Goal: Complete application form

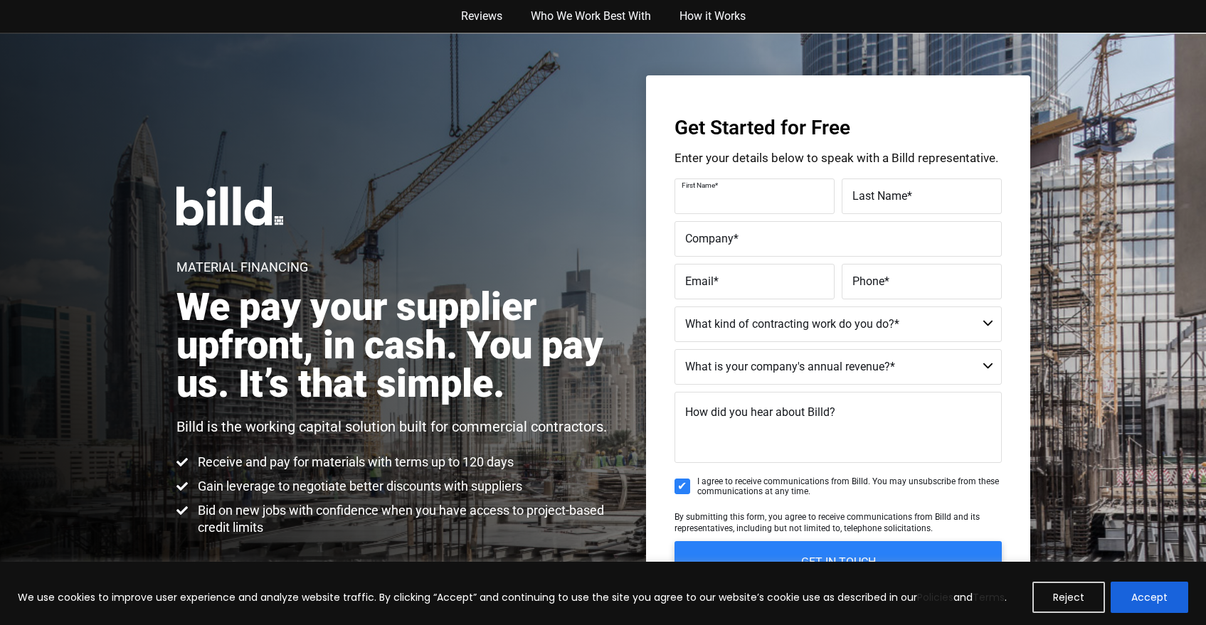
scroll to position [3, 0]
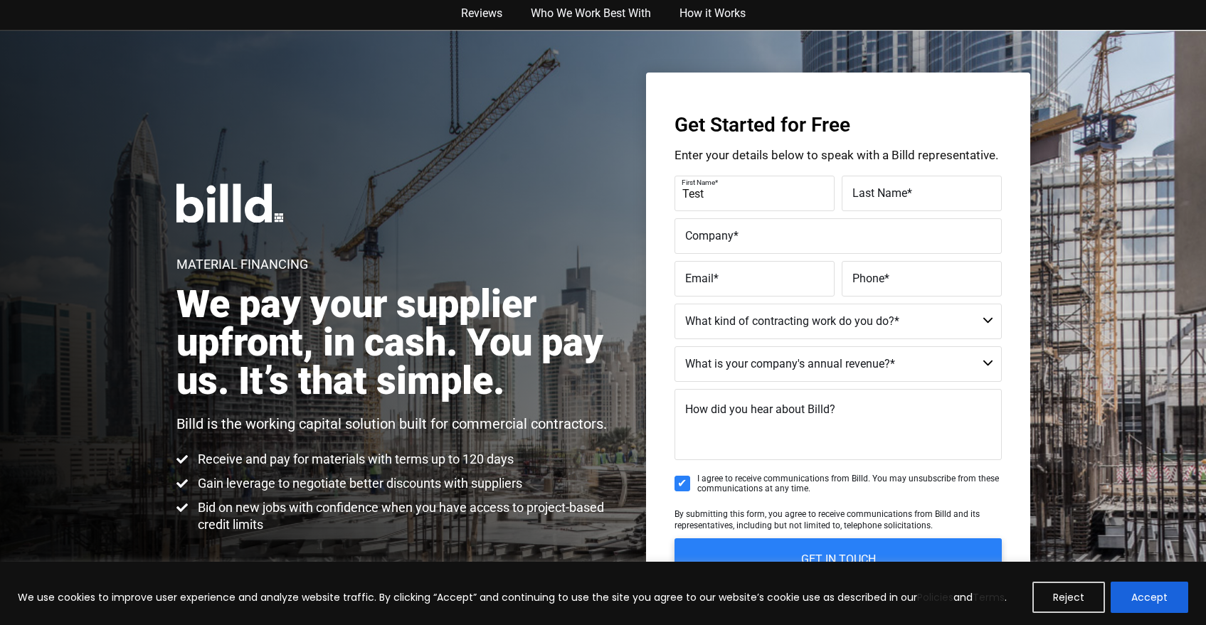
type input "Test"
click at [910, 196] on span "*" at bounding box center [909, 193] width 5 height 14
click at [910, 196] on input "Last Name *" at bounding box center [922, 194] width 160 height 36
type input "Test"
click at [824, 239] on label "Company *" at bounding box center [838, 236] width 306 height 21
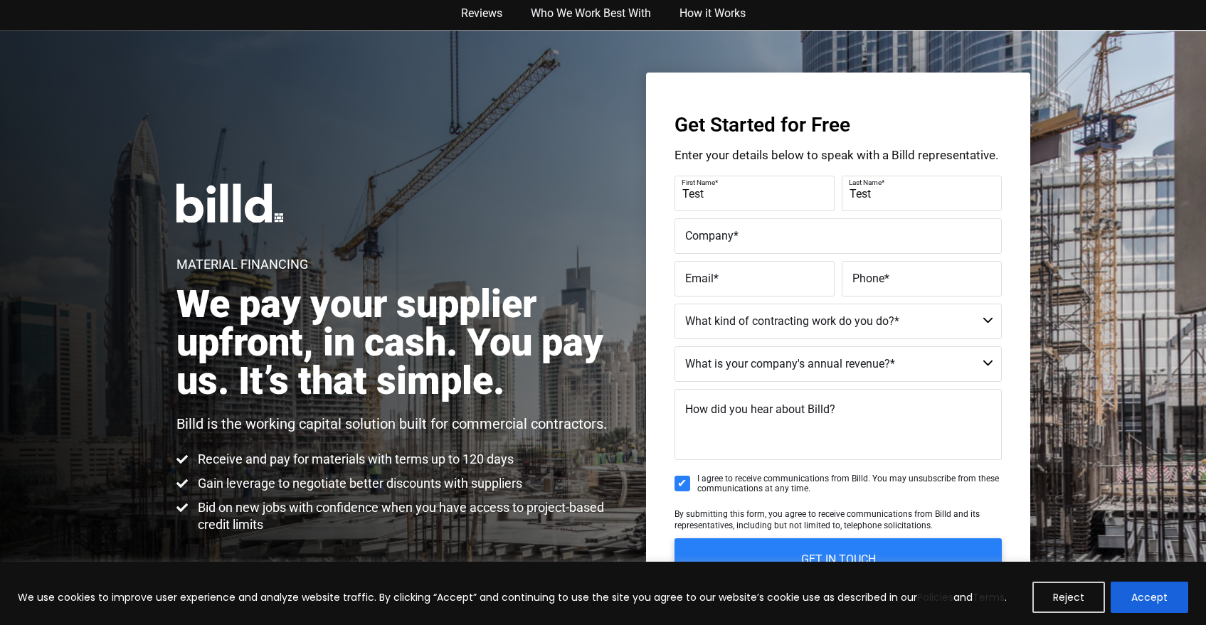
click at [824, 239] on input "Company *" at bounding box center [838, 236] width 327 height 36
click at [824, 228] on label "Company *" at bounding box center [837, 226] width 310 height 21
click at [824, 228] on input "Billd Test - D" at bounding box center [838, 236] width 327 height 36
click at [847, 246] on input "Billd Test - D" at bounding box center [838, 236] width 327 height 36
type input "Billd Test - DO NOT CONTACT"
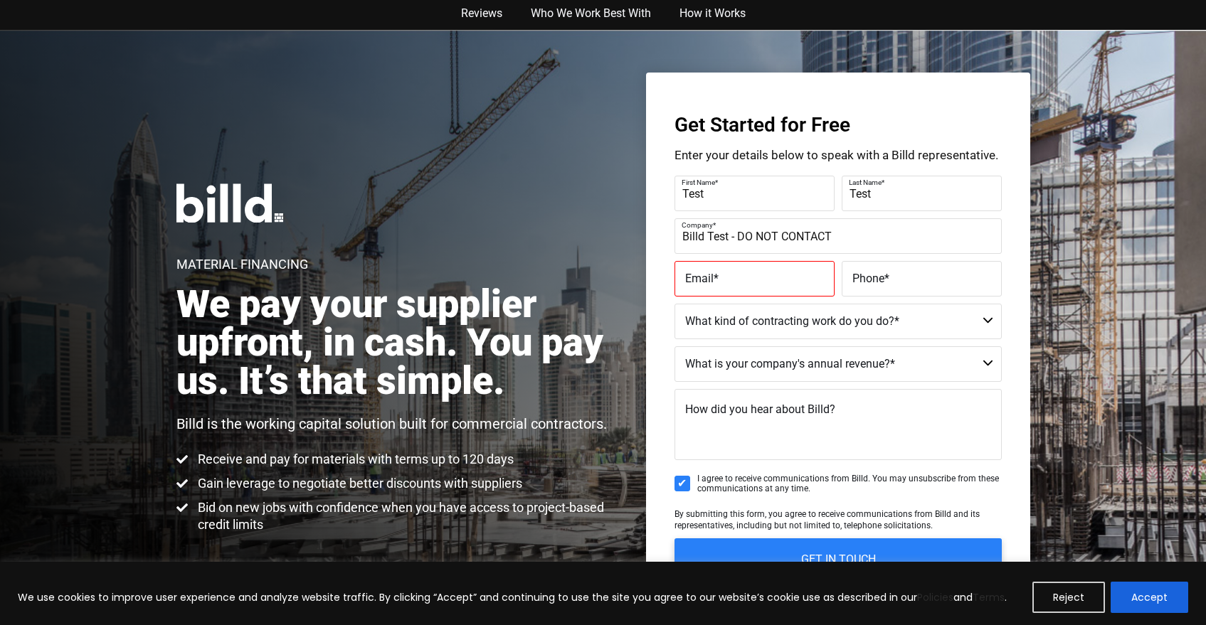
click at [781, 271] on label "Email *" at bounding box center [754, 279] width 139 height 21
click at [781, 271] on input "Email *" at bounding box center [755, 279] width 160 height 36
click at [751, 280] on input "Email *" at bounding box center [755, 279] width 160 height 36
type input "[EMAIL_ADDRESS][DOMAIN_NAME]"
click at [886, 289] on input "Phone *" at bounding box center [922, 279] width 160 height 36
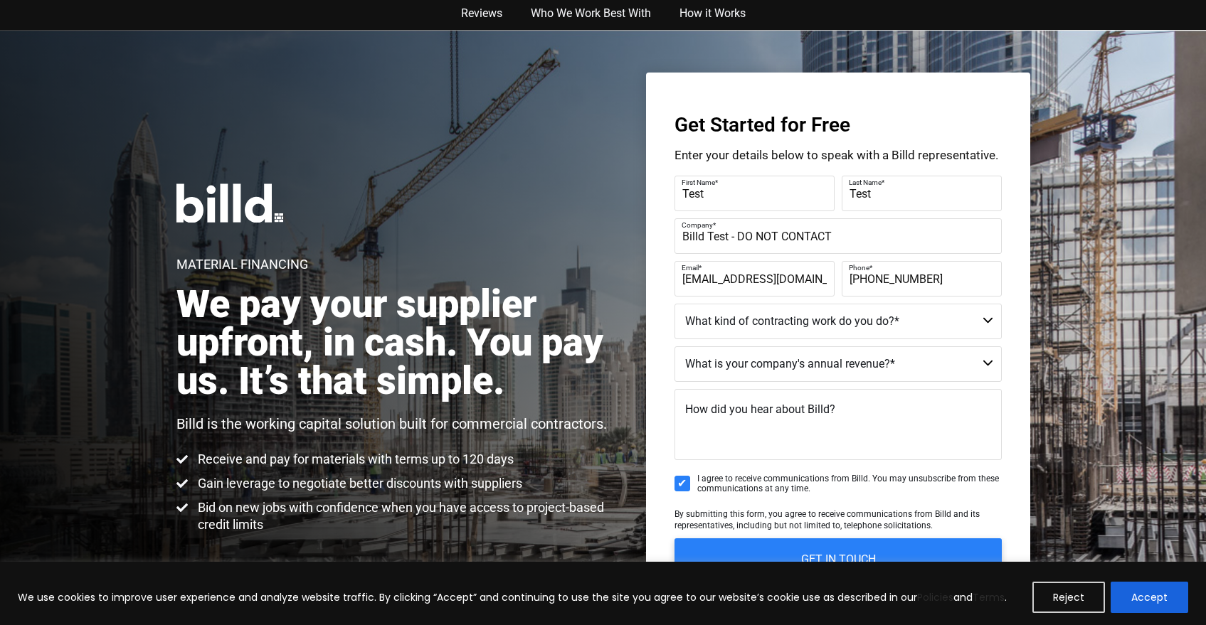
type input "[PHONE_NUMBER]"
click at [794, 324] on select "Commercial Commercial and Residential Residential Not a Contractor" at bounding box center [838, 322] width 327 height 36
click at [675, 304] on select "Commercial Commercial and Residential Residential Not a Contractor" at bounding box center [838, 322] width 327 height 36
click at [783, 328] on select "Commercial Commercial and Residential Residential Not a Contractor" at bounding box center [838, 322] width 327 height 36
click at [675, 304] on select "Commercial Commercial and Residential Residential Not a Contractor" at bounding box center [838, 322] width 327 height 36
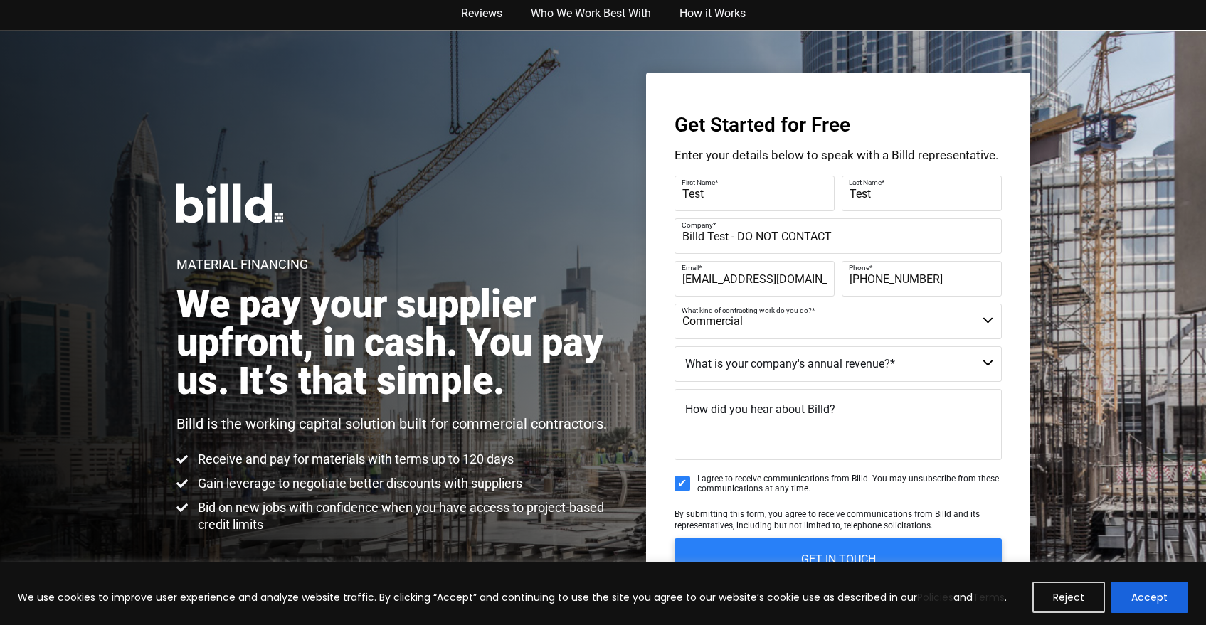
click at [784, 323] on select "Commercial Commercial and Residential Residential Not a Contractor" at bounding box center [838, 322] width 327 height 36
select select "Commercial and Residential"
click at [675, 304] on select "Commercial Commercial and Residential Residential Not a Contractor" at bounding box center [838, 322] width 327 height 36
click at [785, 362] on select "$40M + $25M - $40M $8M - $25M $4M - $8M $2M - $4M $1M - $2M Less than $1M" at bounding box center [838, 365] width 327 height 36
click at [675, 347] on select "$40M + $25M - $40M $8M - $25M $4M - $8M $2M - $4M $1M - $2M Less than $1M" at bounding box center [838, 365] width 327 height 36
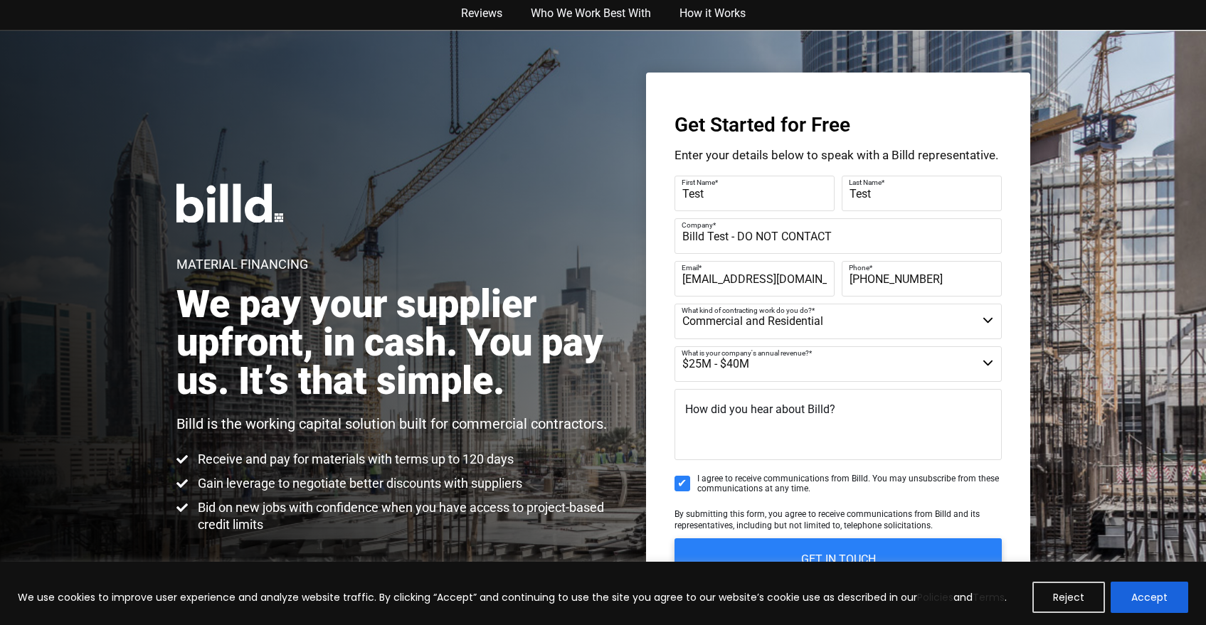
click at [754, 366] on select "$40M + $25M - $40M $8M - $25M $4M - $8M $2M - $4M $1M - $2M Less than $1M" at bounding box center [838, 365] width 327 height 36
select select "$1M - $2M"
click at [675, 347] on select "$40M + $25M - $40M $8M - $25M $4M - $8M $2M - $4M $1M - $2M Less than $1M" at bounding box center [838, 365] width 327 height 36
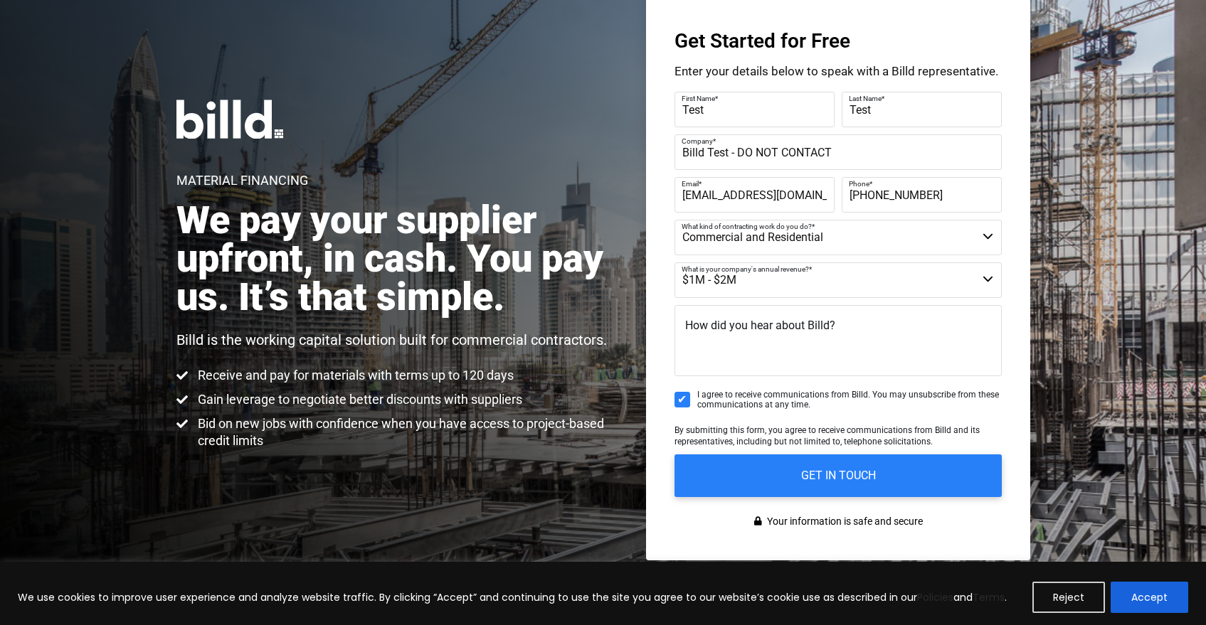
scroll to position [88, 0]
click at [743, 490] on input "GET IN TOUCH" at bounding box center [838, 475] width 344 height 45
